Goal: Complete application form

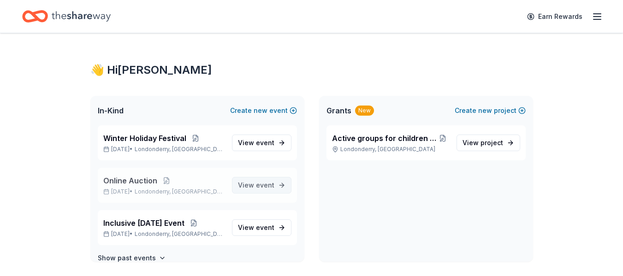
click at [262, 189] on span "event" at bounding box center [265, 185] width 18 height 8
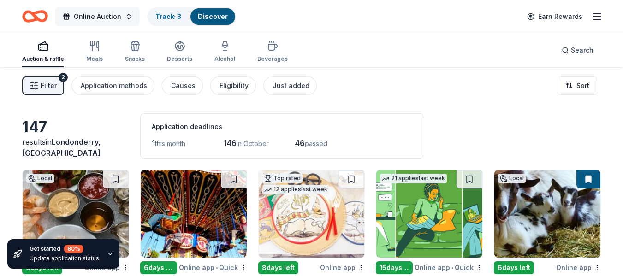
click at [125, 15] on button "Online Auction" at bounding box center [97, 16] width 84 height 18
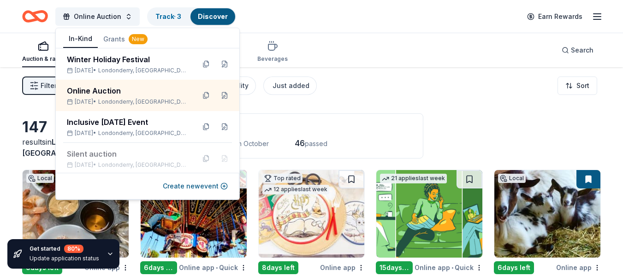
click at [372, 82] on div "Filter 2 Application methods Causes Eligibility Just added Sort" at bounding box center [311, 85] width 623 height 37
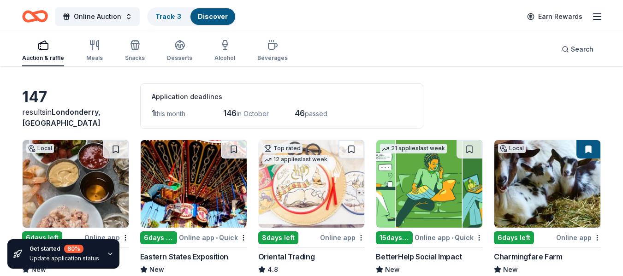
scroll to position [46, 0]
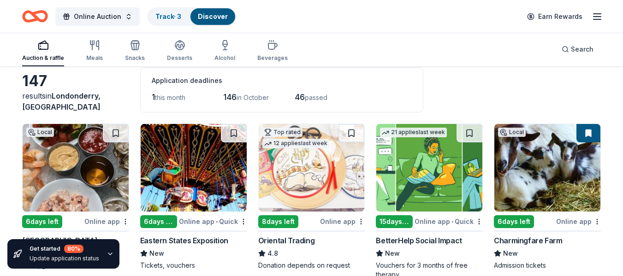
click at [335, 172] on img at bounding box center [312, 168] width 106 height 88
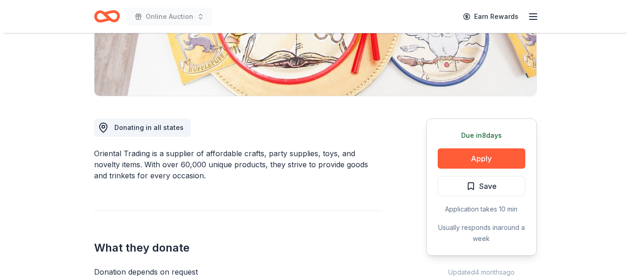
scroll to position [184, 0]
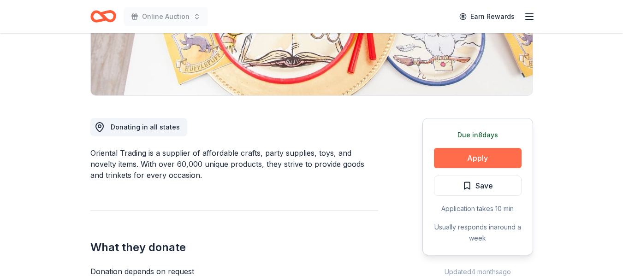
click at [454, 153] on button "Apply" at bounding box center [478, 158] width 88 height 20
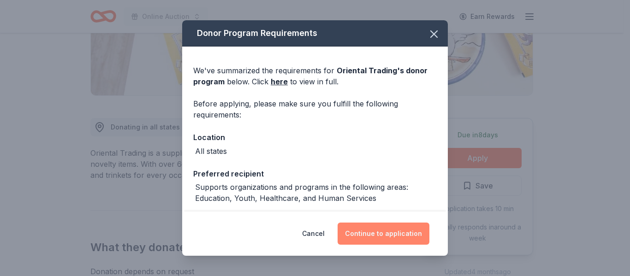
click at [371, 240] on button "Continue to application" at bounding box center [383, 234] width 92 height 22
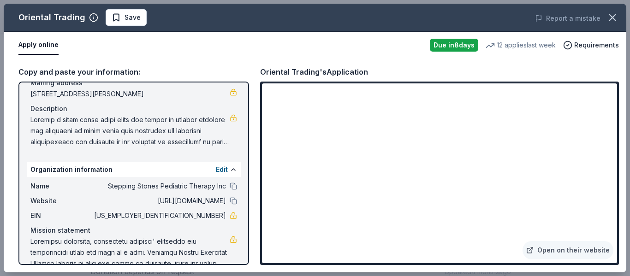
scroll to position [91, 0]
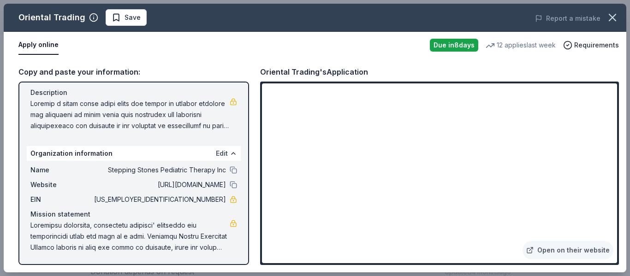
click at [216, 151] on button "Edit" at bounding box center [222, 153] width 12 height 11
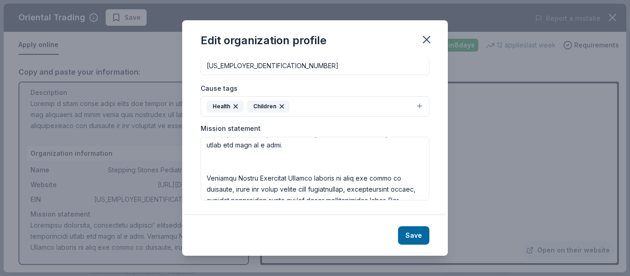
scroll to position [0, 0]
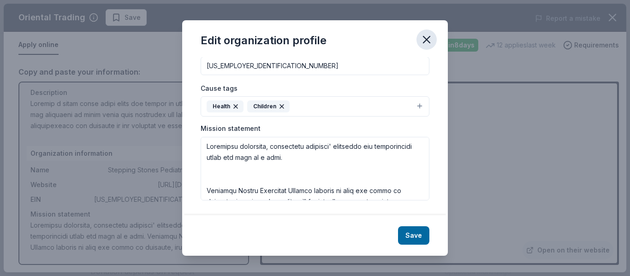
click at [427, 36] on icon "button" at bounding box center [426, 39] width 13 height 13
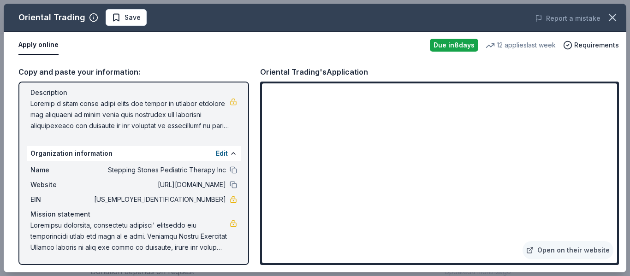
click at [119, 118] on span at bounding box center [129, 114] width 199 height 33
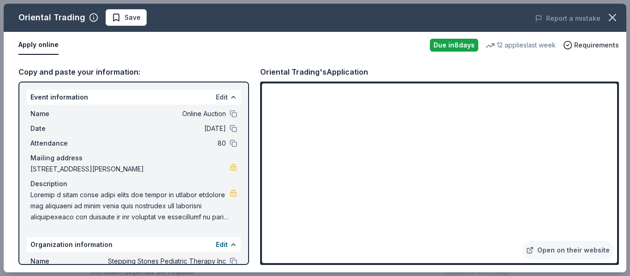
click at [217, 93] on button "Edit" at bounding box center [222, 97] width 12 height 11
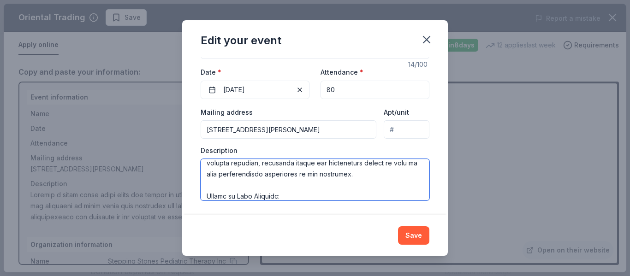
scroll to position [123, 0]
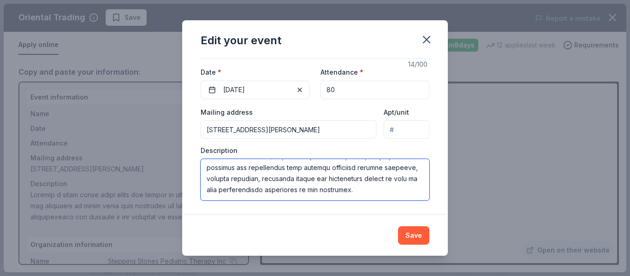
click at [272, 179] on textarea at bounding box center [315, 179] width 229 height 41
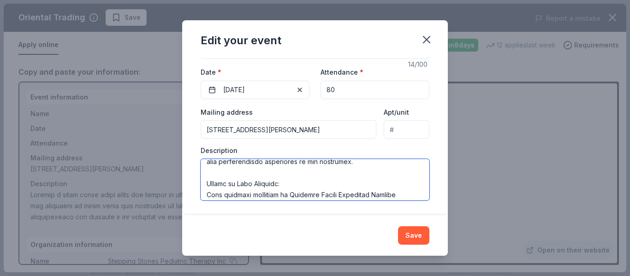
scroll to position [147, 0]
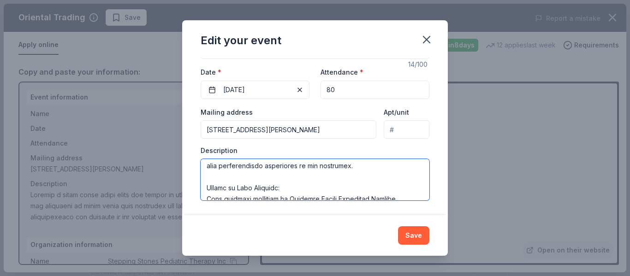
drag, startPoint x: 206, startPoint y: 166, endPoint x: 265, endPoint y: 187, distance: 63.0
click at [265, 187] on textarea at bounding box center [315, 179] width 229 height 41
